Goal: Obtain resource: Download file/media

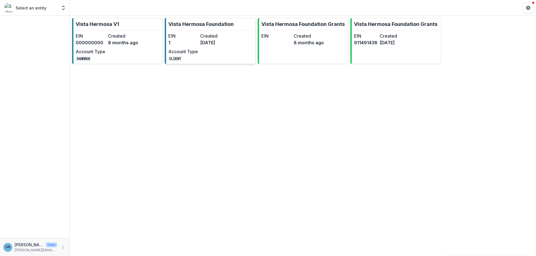
click at [183, 49] on dt "Account Type" at bounding box center [183, 51] width 30 height 7
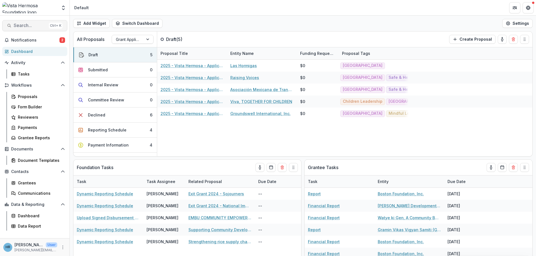
click at [23, 23] on span "Search..." at bounding box center [30, 25] width 33 height 5
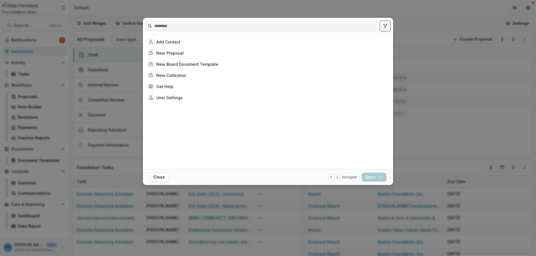
click at [426, 74] on div "Add Contact New Proposal New Board Document Template New Collection Get Help Us…" at bounding box center [268, 128] width 536 height 256
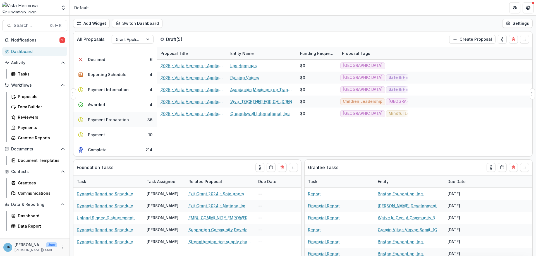
scroll to position [67, 0]
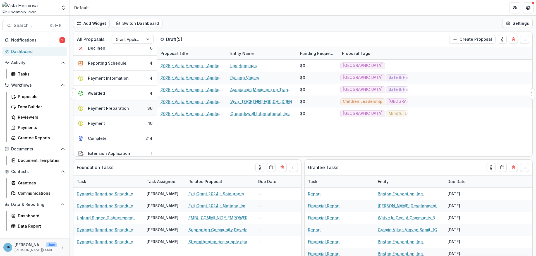
click at [102, 110] on div "Payment Preparation" at bounding box center [108, 108] width 41 height 6
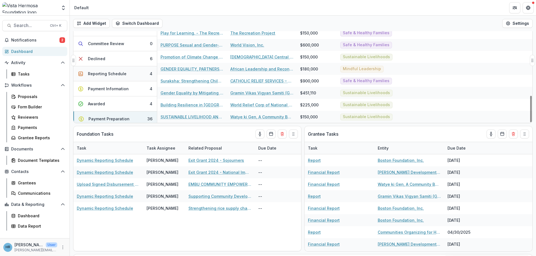
scroll to position [33, 0]
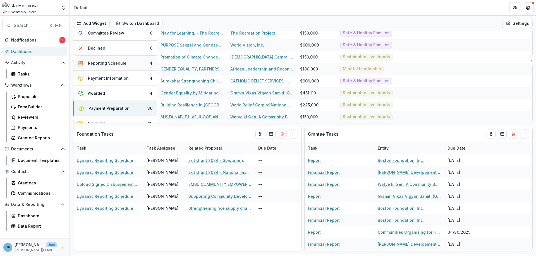
click at [104, 66] on div "Reporting Schedule" at bounding box center [107, 63] width 39 height 6
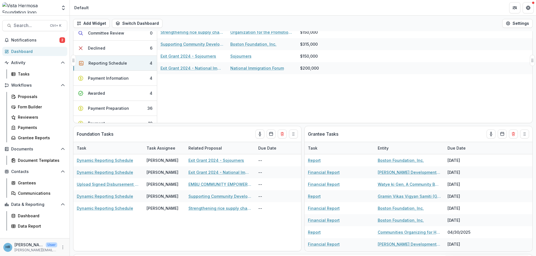
scroll to position [0, 0]
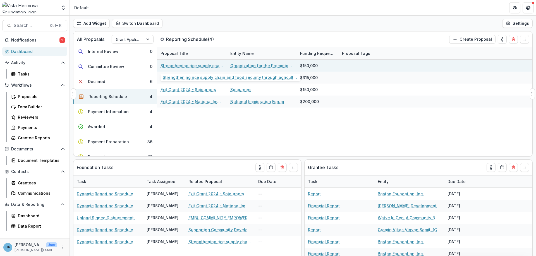
click at [185, 67] on link "Strengthening rice supply chain and food security through agricultural extensio…" at bounding box center [191, 66] width 63 height 6
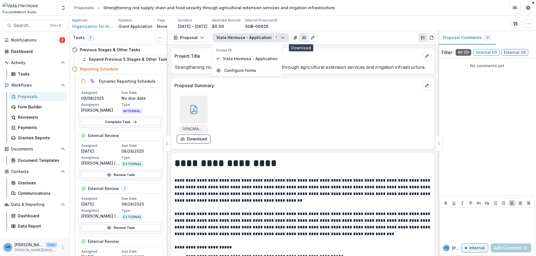
click at [303, 38] on polyline "button" at bounding box center [303, 38] width 1 height 1
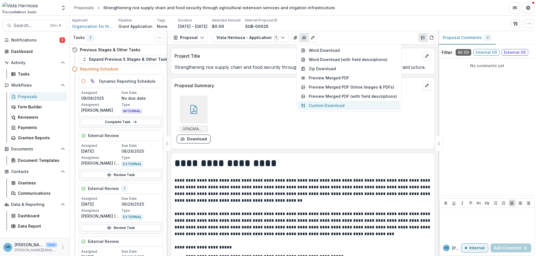
click at [333, 106] on button "Custom Download" at bounding box center [349, 105] width 103 height 9
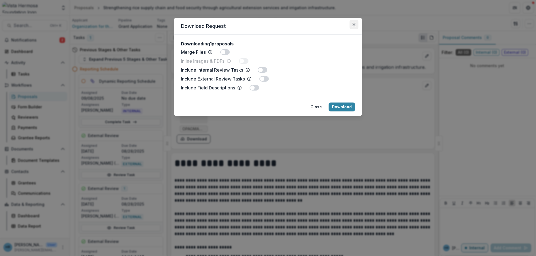
click at [354, 25] on icon "Close" at bounding box center [353, 24] width 3 height 3
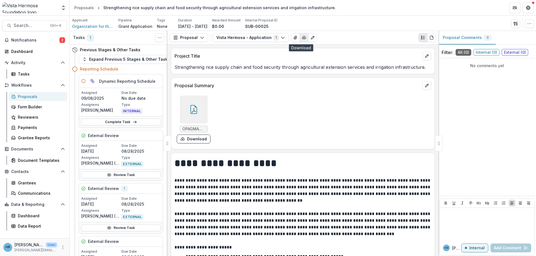
click at [302, 38] on icon "button" at bounding box center [304, 37] width 4 height 4
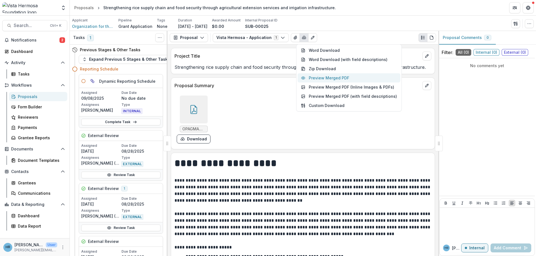
click at [308, 77] on button "Preview Merged PDF" at bounding box center [349, 77] width 103 height 9
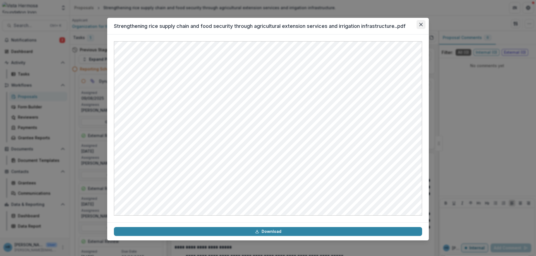
click at [422, 25] on icon "Close" at bounding box center [420, 24] width 3 height 3
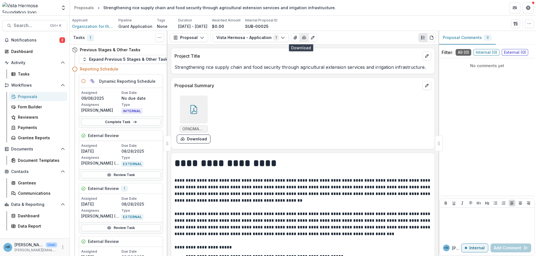
click at [302, 38] on icon "button" at bounding box center [304, 37] width 4 height 4
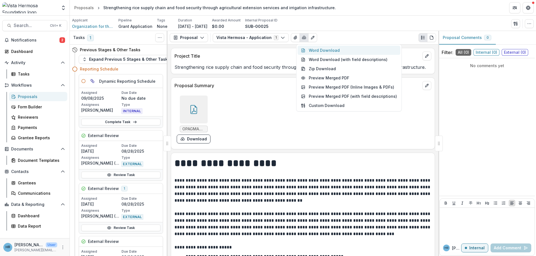
click at [316, 51] on button "Word Download" at bounding box center [349, 50] width 103 height 9
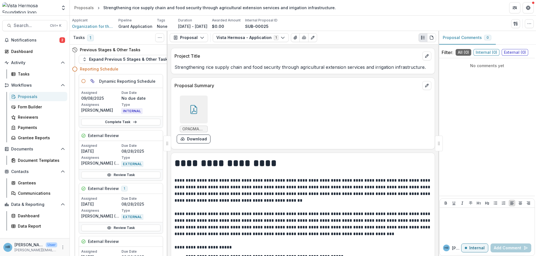
click at [409, 4] on header "Proposals Strengthening rice supply chain and food security through agricultura…" at bounding box center [303, 7] width 466 height 15
click at [302, 37] on icon "button" at bounding box center [304, 37] width 4 height 4
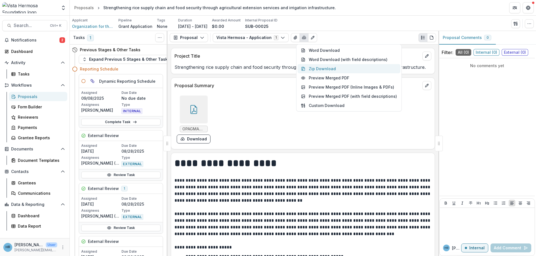
click at [321, 66] on button "Zip Download" at bounding box center [349, 68] width 103 height 9
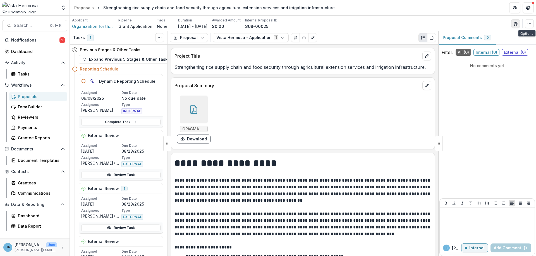
click at [517, 24] on icon "button" at bounding box center [516, 25] width 1 height 2
click at [493, 25] on div "Applicant Organization for the Promotion of Farmers Maniche (OPAGMA) Pipeline G…" at bounding box center [303, 23] width 462 height 11
click at [431, 38] on icon "PDF view" at bounding box center [431, 37] width 4 height 4
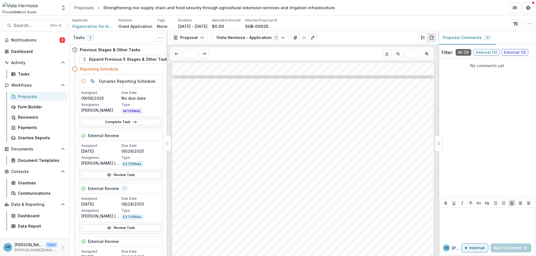
scroll to position [3349, 0]
click at [386, 55] on icon "Download PDF" at bounding box center [386, 55] width 3 height 1
